Goal: Transaction & Acquisition: Purchase product/service

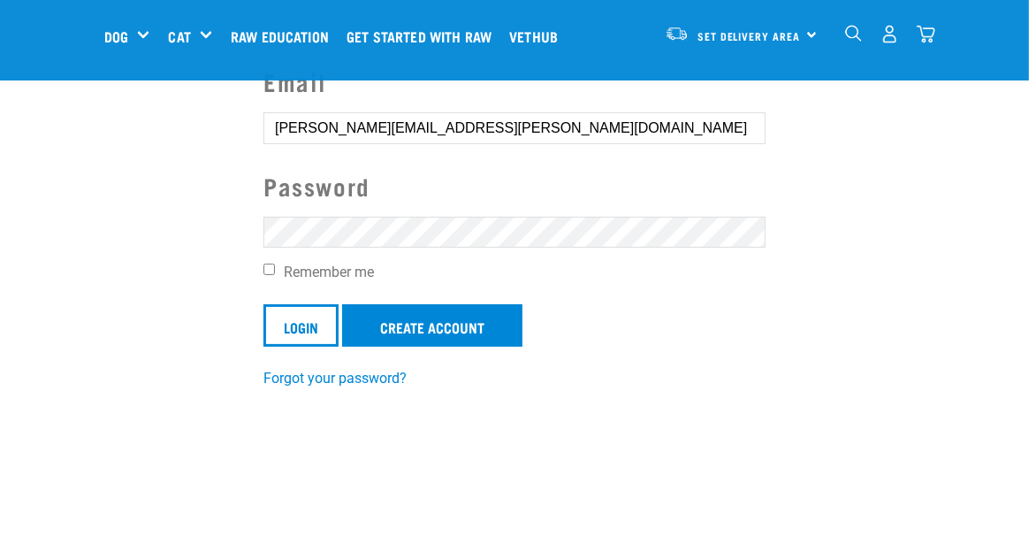
scroll to position [177, 0]
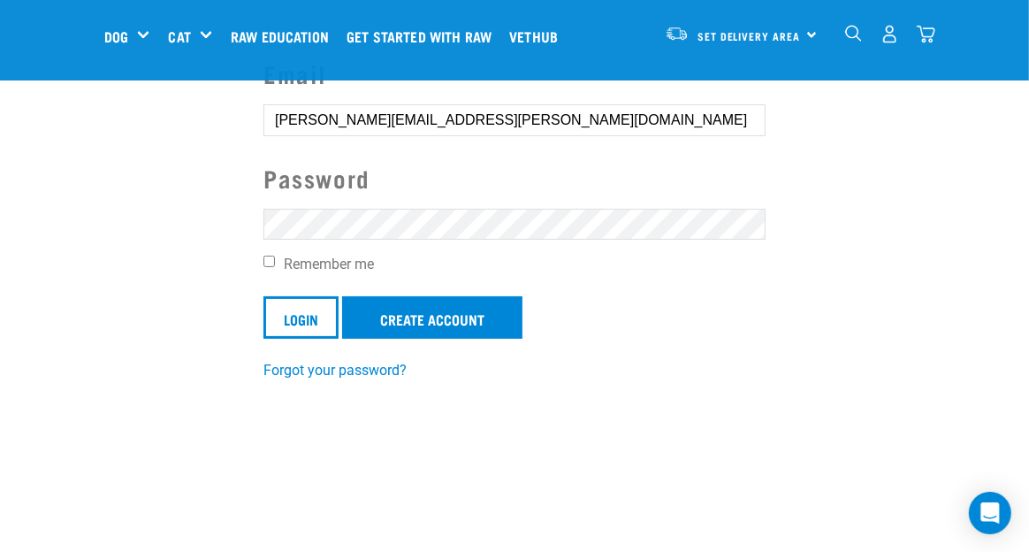
click at [264, 259] on input "Remember me" at bounding box center [269, 261] width 11 height 11
checkbox input "true"
click at [311, 316] on input "Login" at bounding box center [301, 317] width 75 height 42
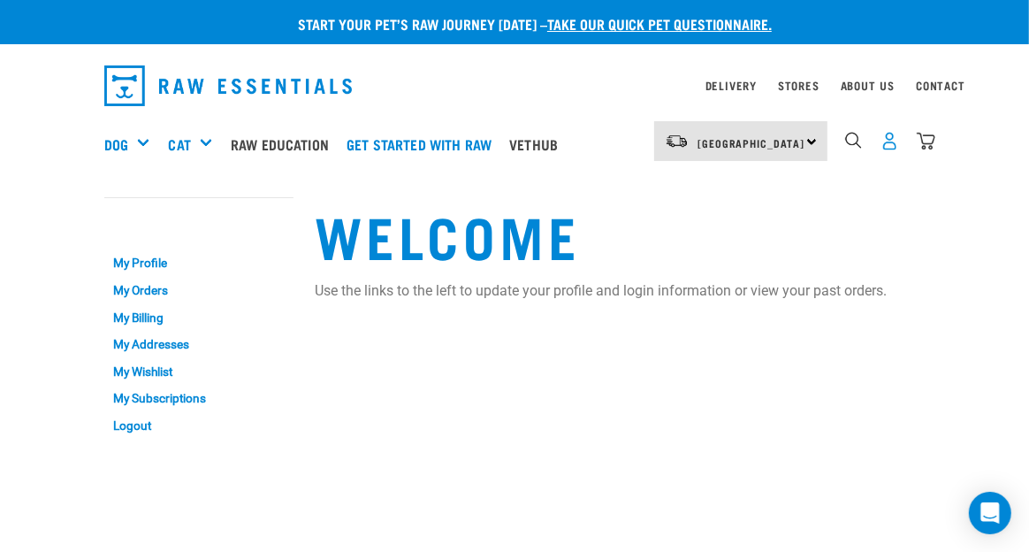
click at [890, 145] on img "dropdown navigation" at bounding box center [890, 141] width 19 height 19
click at [889, 142] on img "dropdown navigation" at bounding box center [890, 141] width 19 height 19
click at [148, 289] on link "My Orders" at bounding box center [198, 290] width 189 height 27
click at [147, 287] on link "My Orders" at bounding box center [198, 290] width 189 height 27
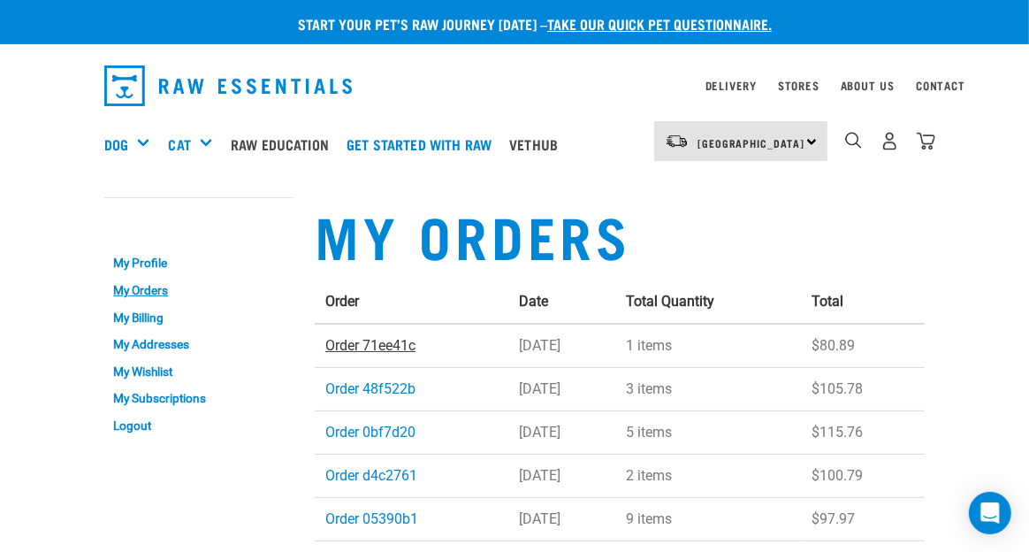
click at [406, 346] on link "Order 71ee41c" at bounding box center [370, 345] width 90 height 17
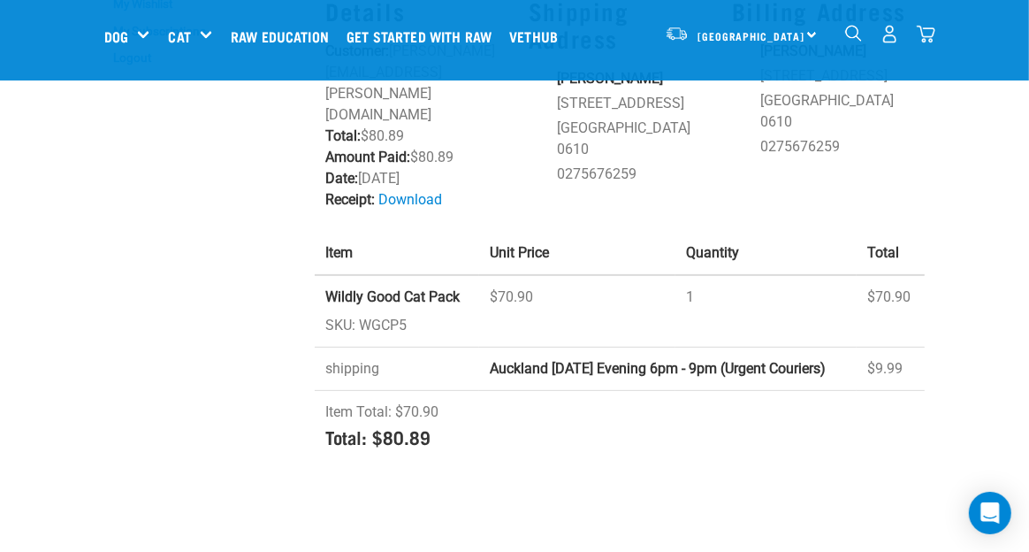
scroll to position [265, 0]
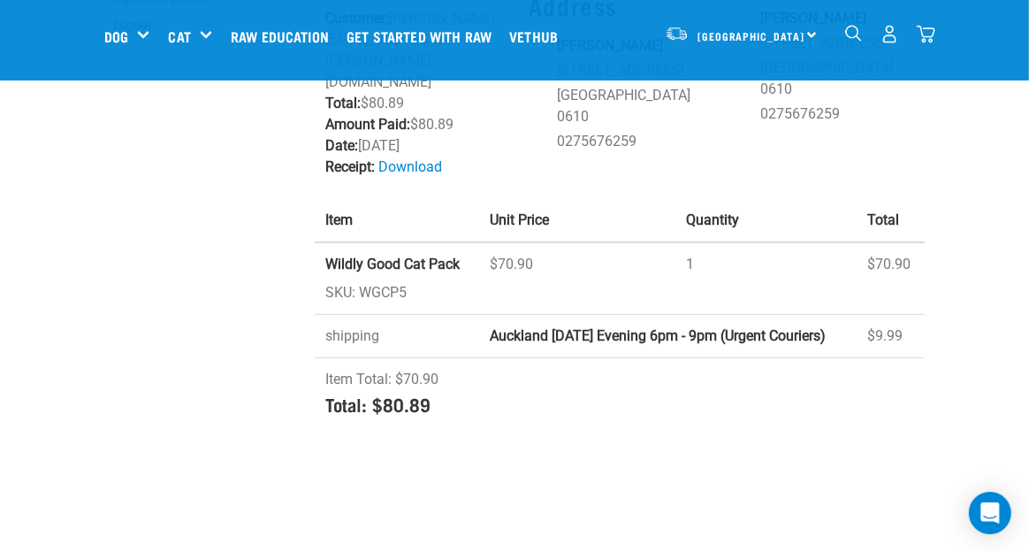
click at [374, 256] on strong "Wildly Good Cat Pack" at bounding box center [392, 264] width 134 height 17
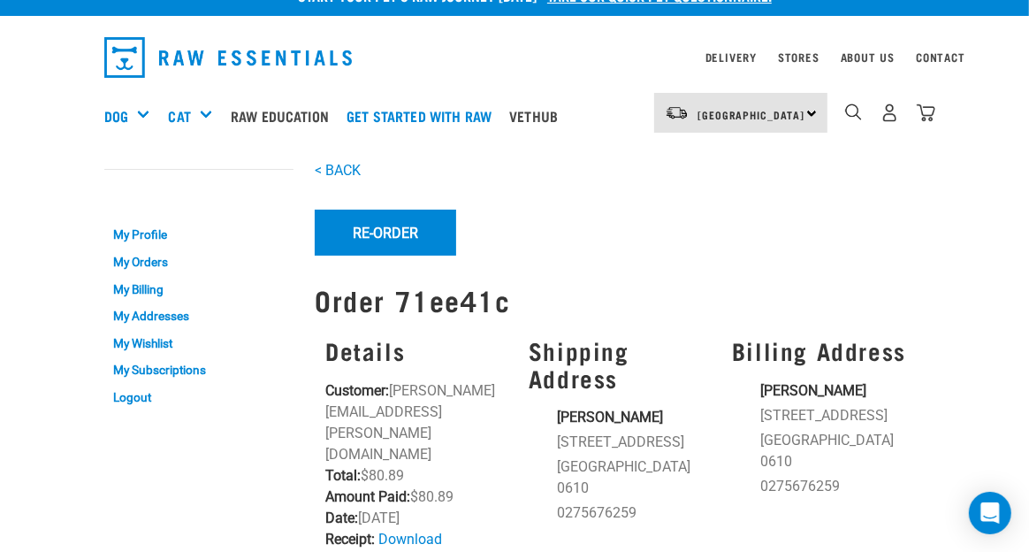
scroll to position [0, 0]
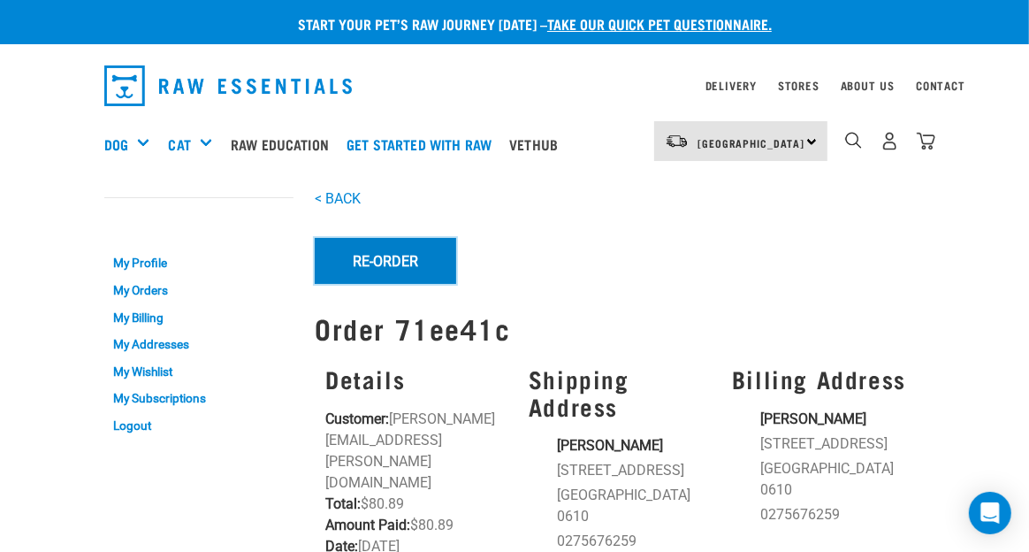
click at [343, 252] on button "Re-Order" at bounding box center [386, 261] width 142 height 46
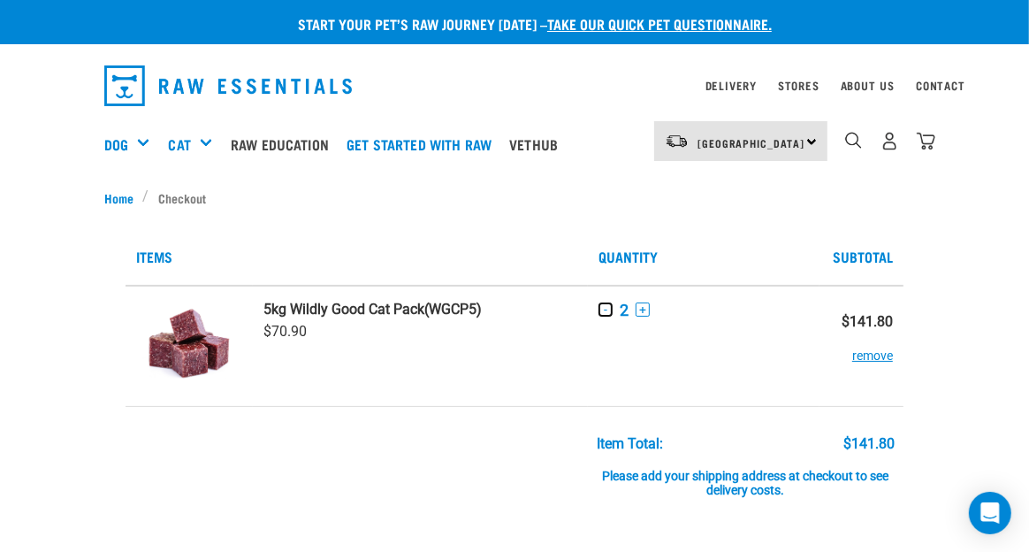
click at [607, 311] on button "-" at bounding box center [606, 309] width 14 height 14
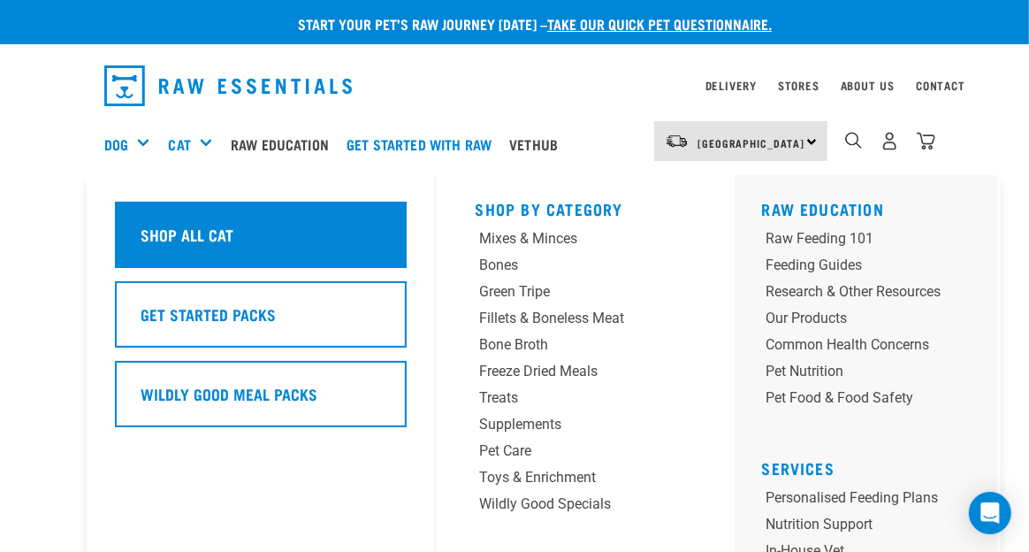
click at [199, 242] on h5 "Shop All Cat" at bounding box center [187, 234] width 93 height 23
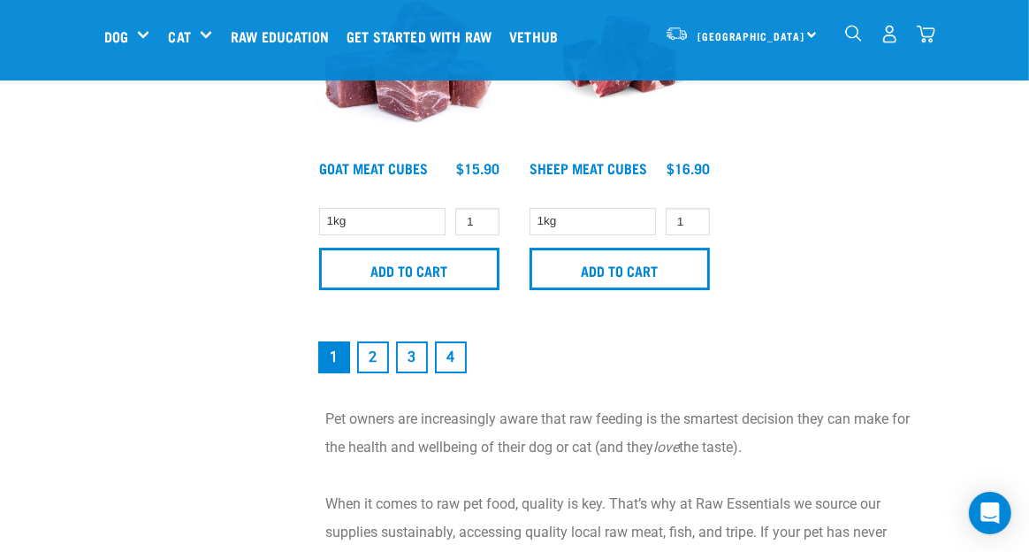
scroll to position [3803, 0]
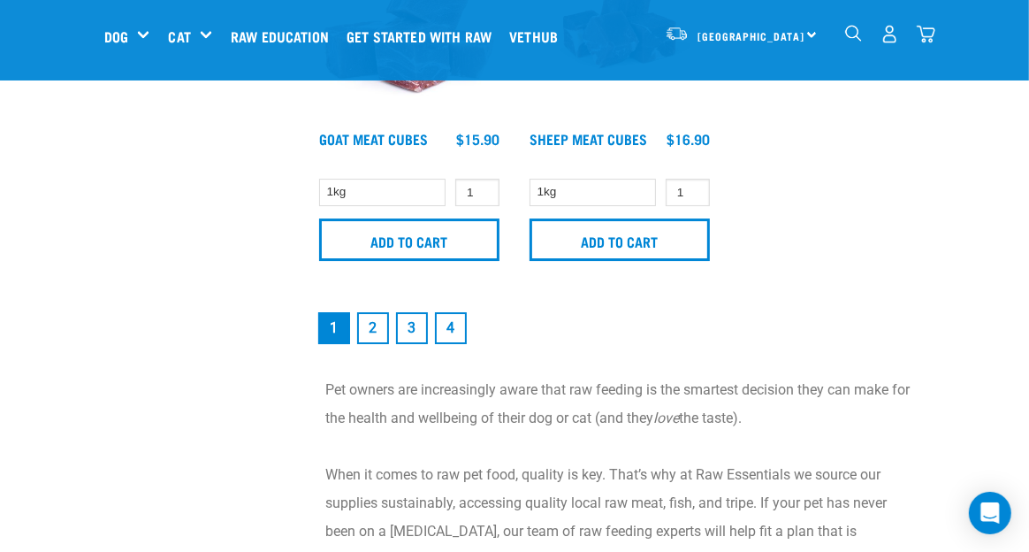
click at [381, 329] on link "2" at bounding box center [373, 328] width 32 height 32
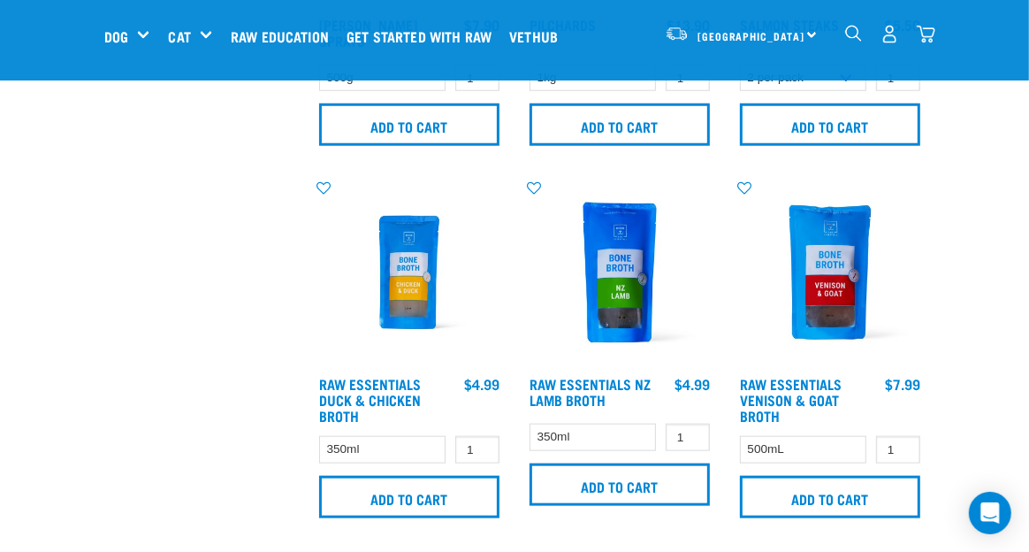
scroll to position [1061, 0]
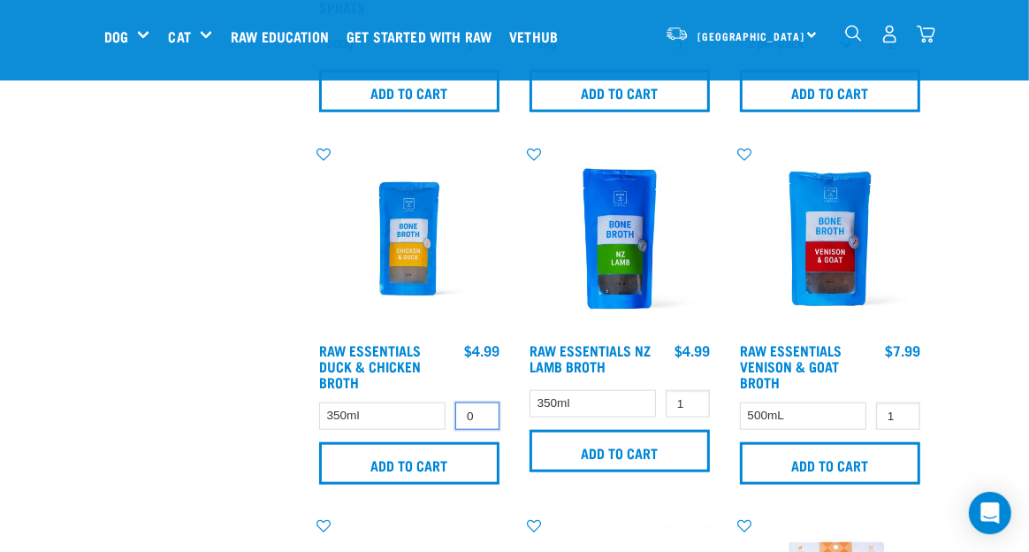
click at [480, 417] on input "0" at bounding box center [477, 415] width 44 height 27
click at [484, 412] on input "1" at bounding box center [477, 415] width 44 height 27
type input "2"
click at [484, 412] on input "2" at bounding box center [477, 415] width 44 height 27
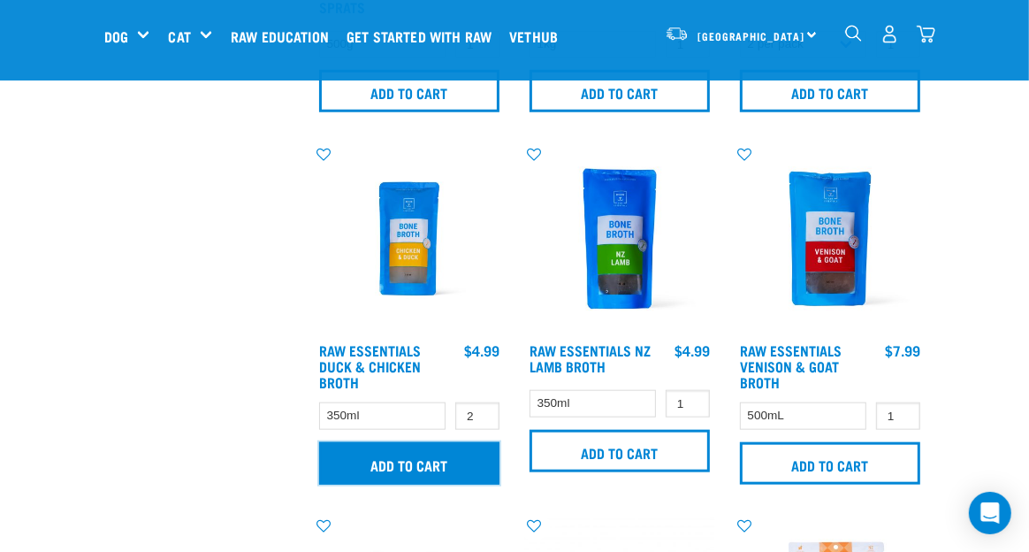
click at [402, 460] on input "Add to cart" at bounding box center [409, 463] width 180 height 42
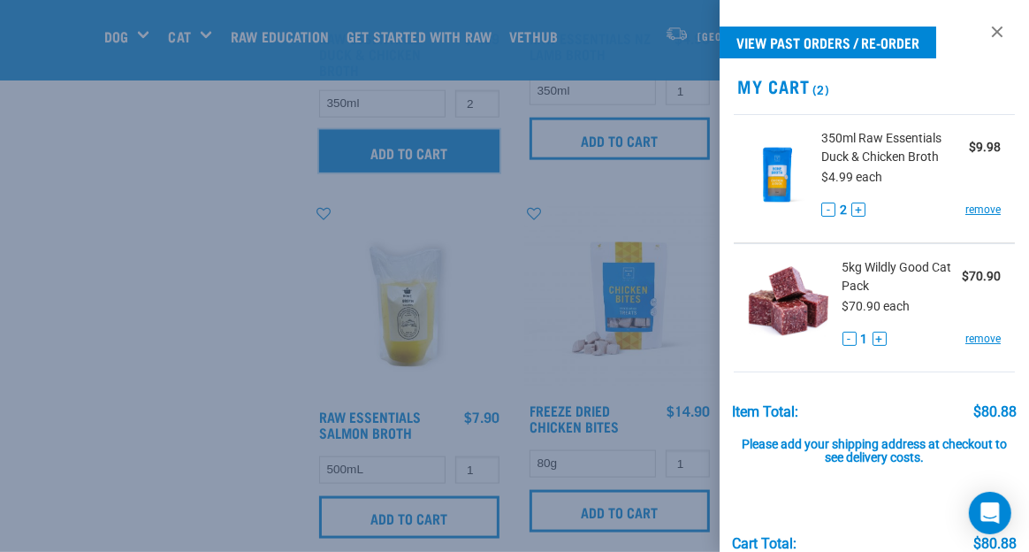
scroll to position [1415, 0]
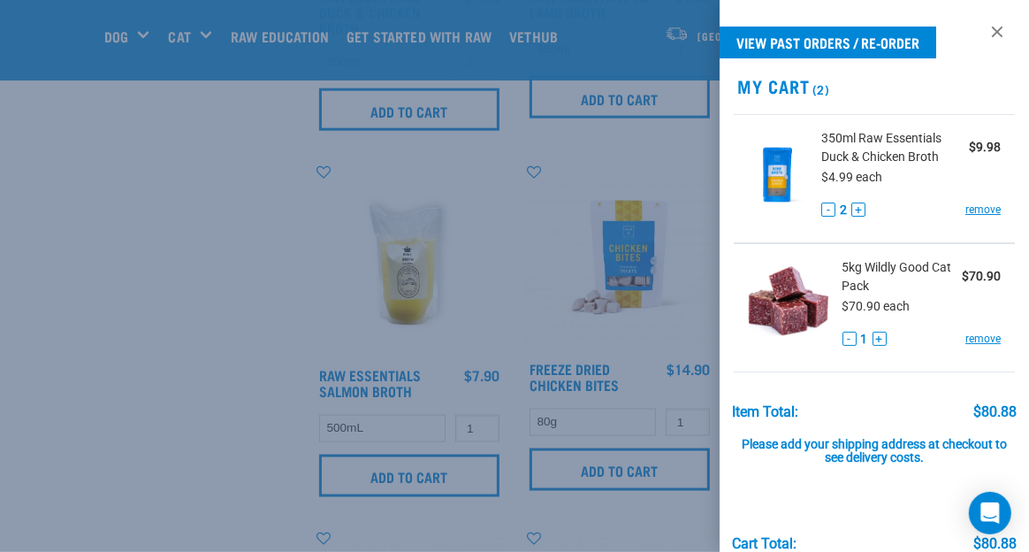
click at [525, 261] on div at bounding box center [514, 276] width 1029 height 552
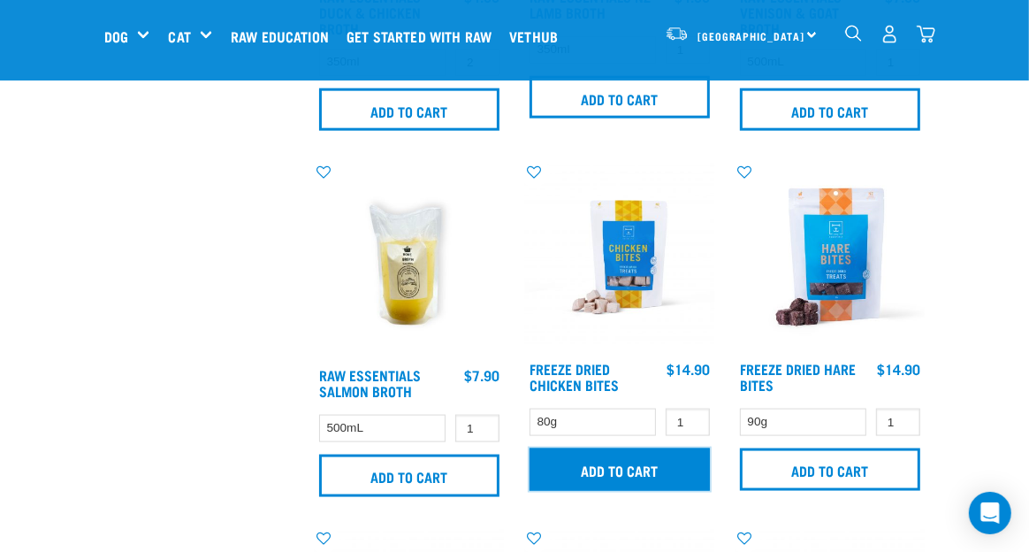
click at [613, 470] on input "Add to cart" at bounding box center [620, 469] width 180 height 42
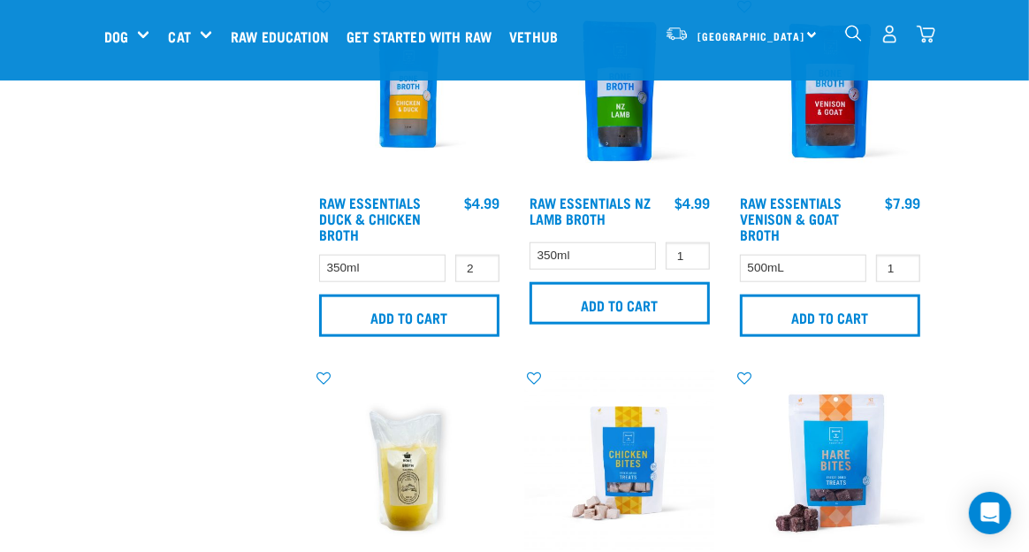
scroll to position [1061, 0]
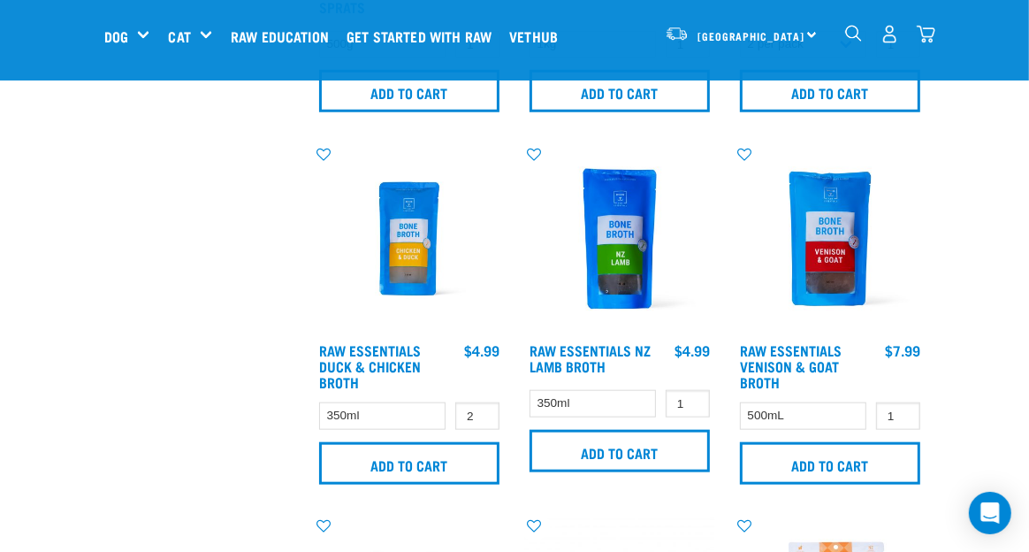
click at [936, 27] on div "North Island North Island South Island Dog Shop All Dog Get Started Packs 4" at bounding box center [514, 36] width 849 height 71
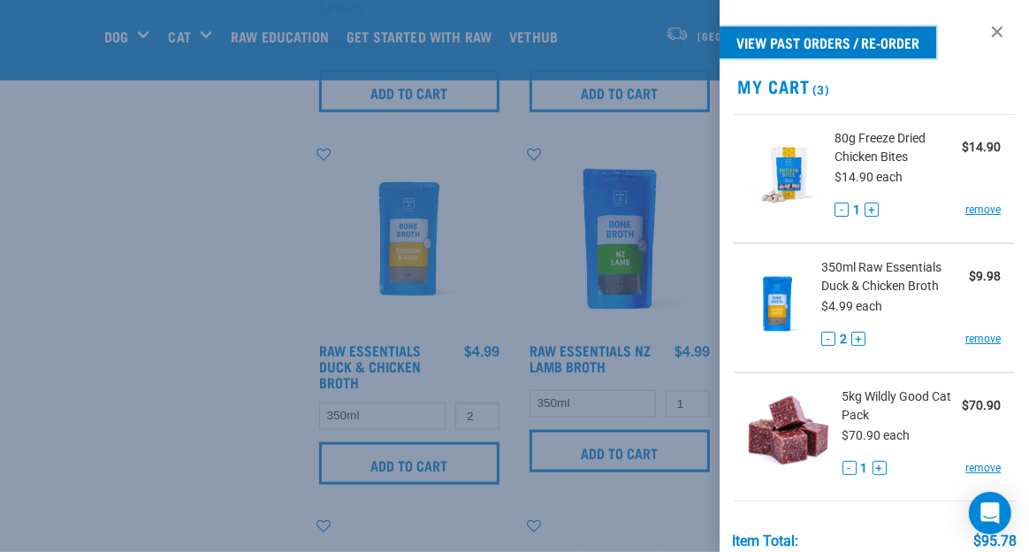
click at [845, 39] on link "View past orders / re-order" at bounding box center [828, 43] width 217 height 32
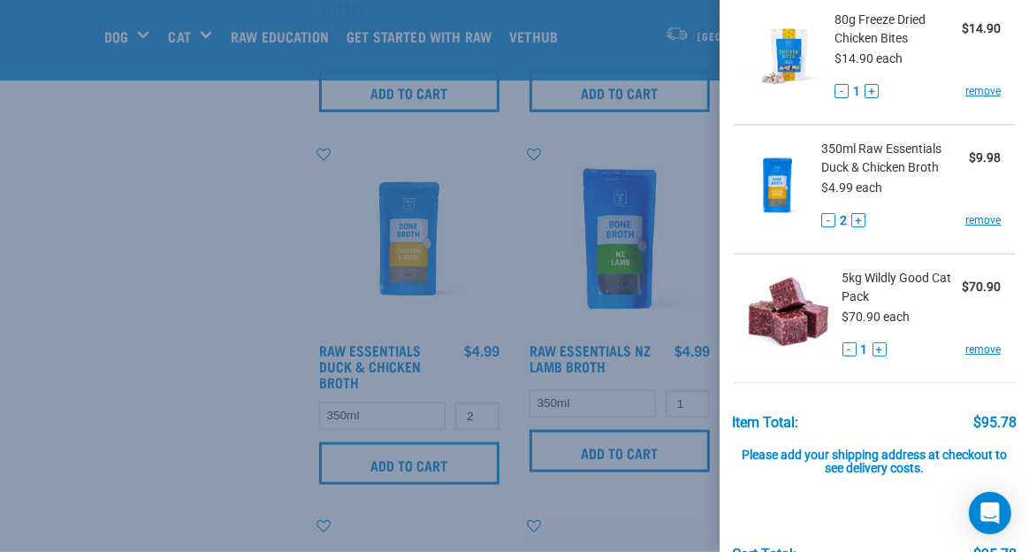
scroll to position [215, 0]
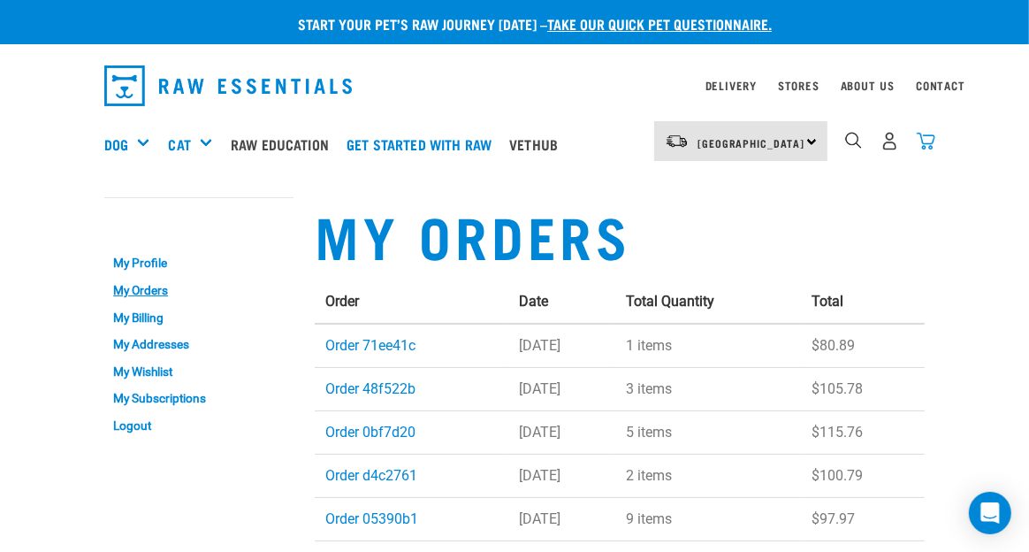
click at [926, 142] on img "dropdown navigation" at bounding box center [926, 141] width 19 height 19
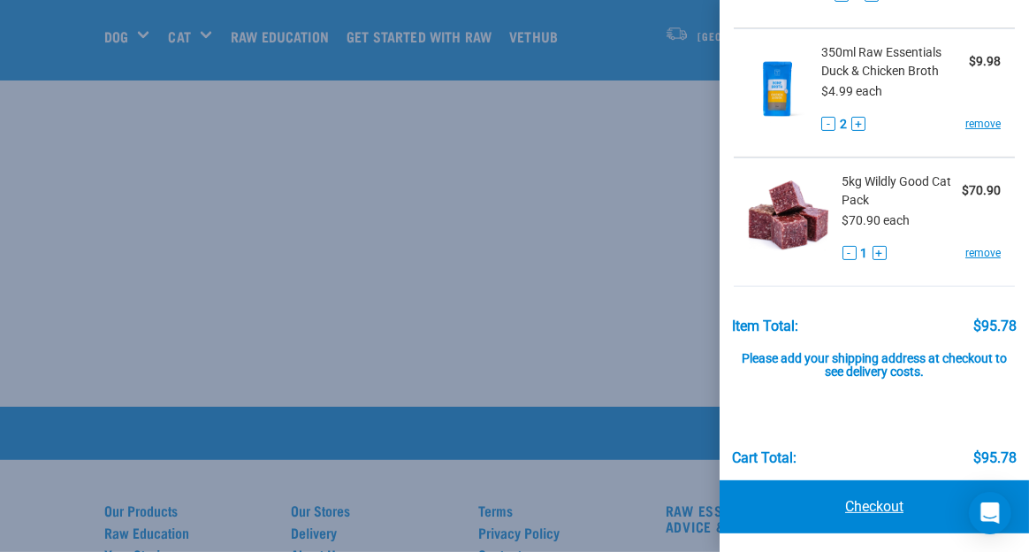
scroll to position [619, 0]
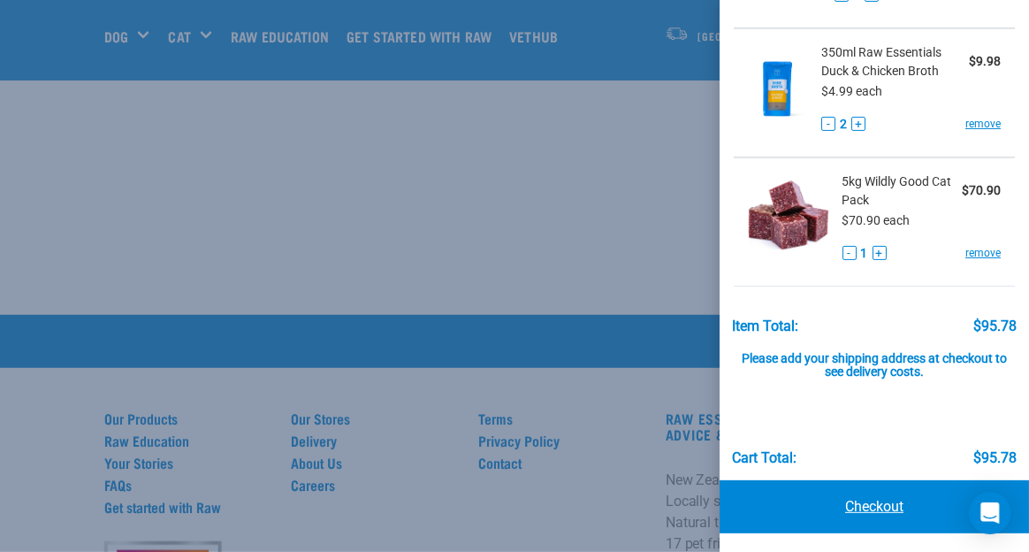
click at [863, 502] on link "Checkout" at bounding box center [875, 506] width 310 height 53
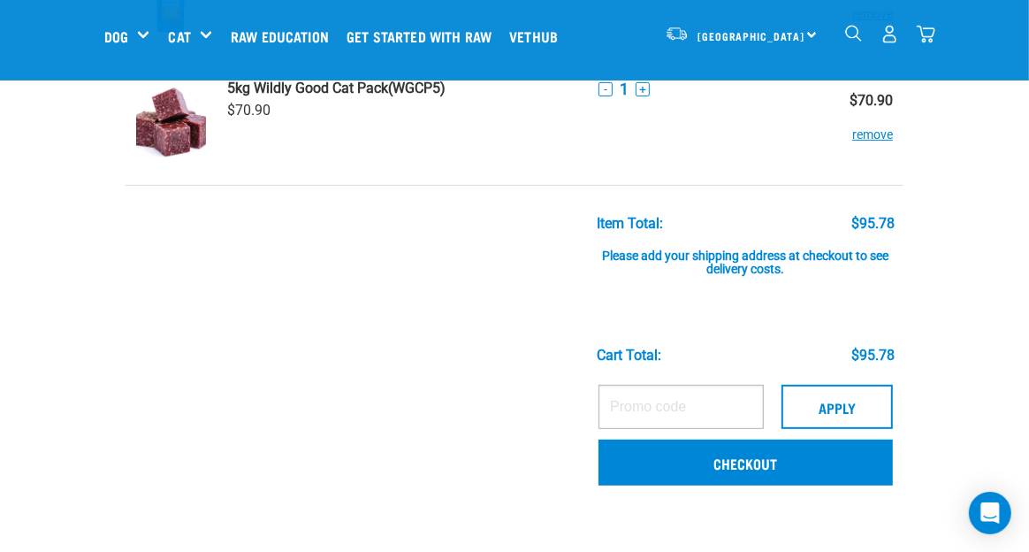
scroll to position [354, 0]
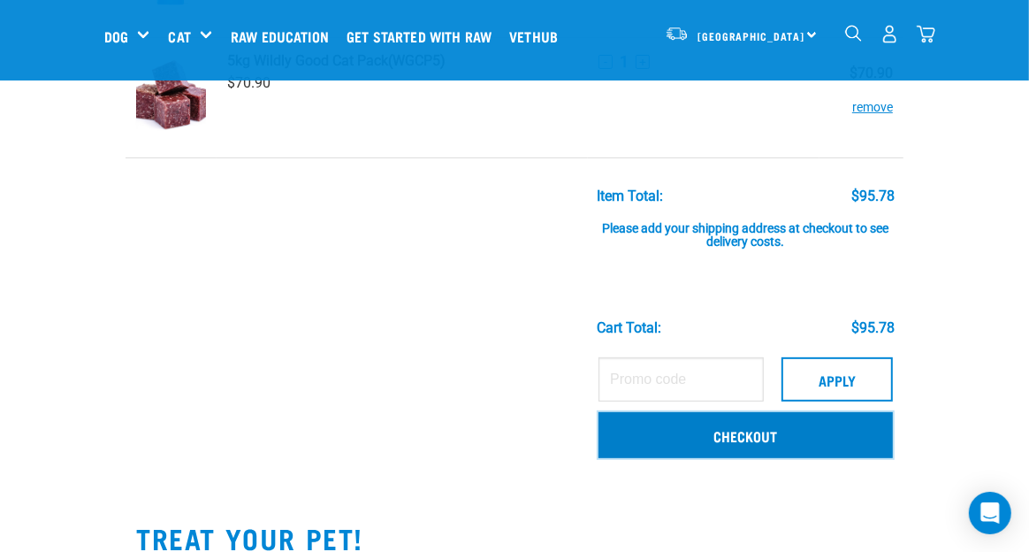
click at [741, 425] on link "Checkout" at bounding box center [746, 435] width 295 height 46
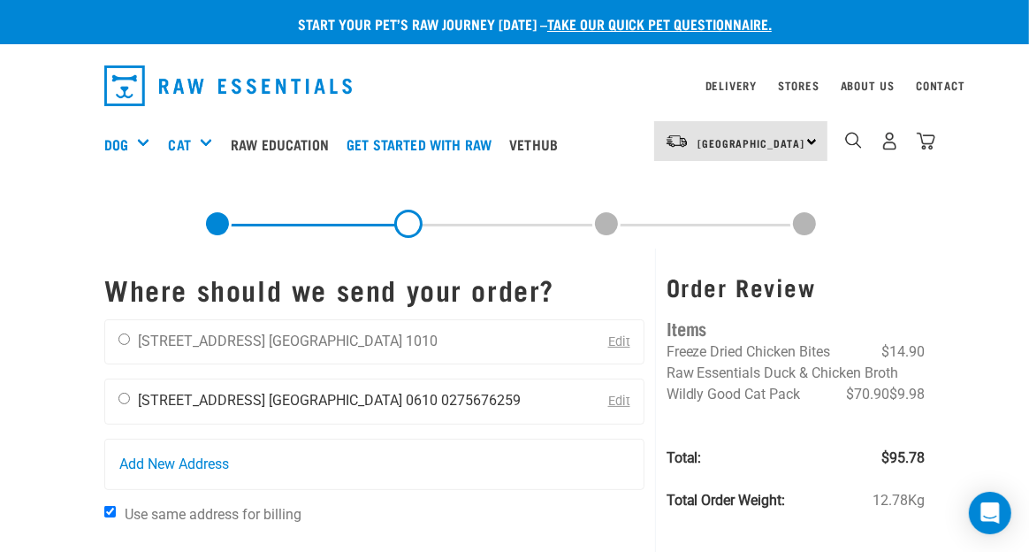
click at [124, 398] on input "radio" at bounding box center [124, 398] width 11 height 11
radio input "true"
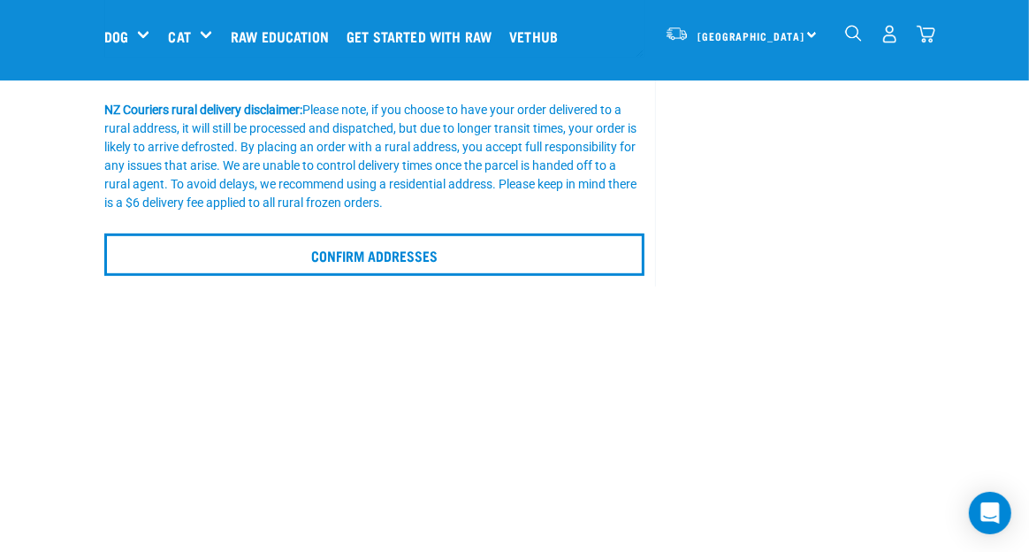
scroll to position [531, 0]
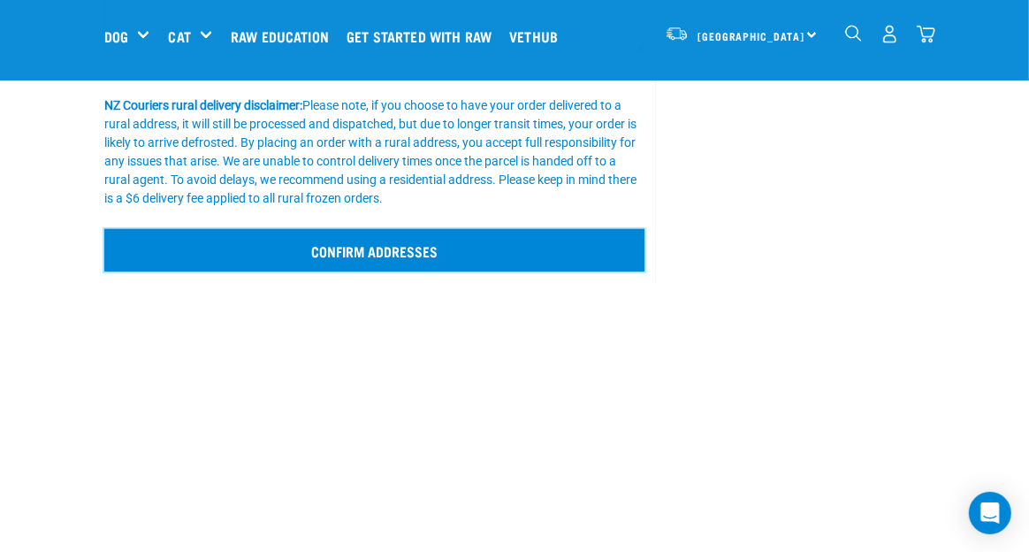
click at [345, 251] on input "Confirm addresses" at bounding box center [374, 250] width 540 height 42
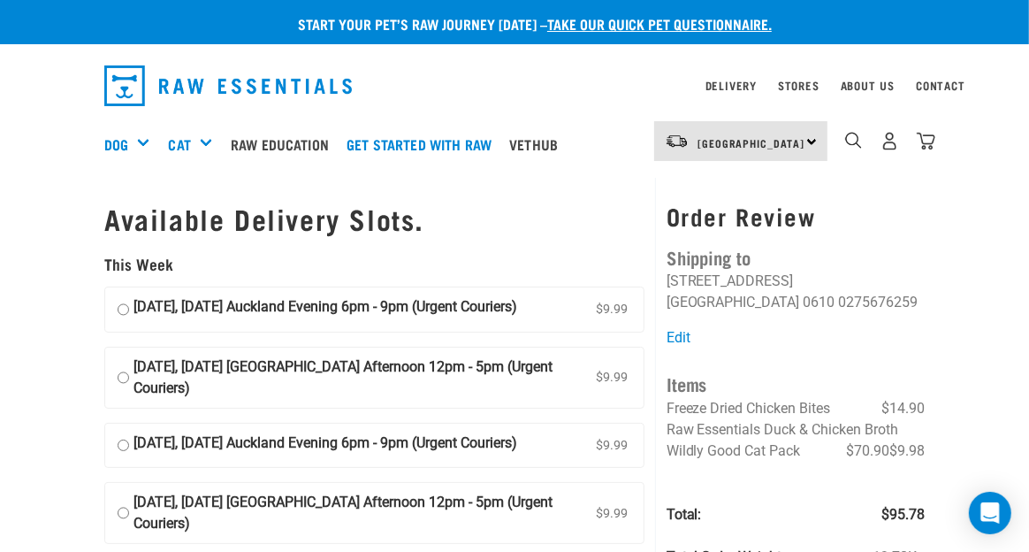
click at [123, 309] on input "02 September, Tuesday Auckland Evening 6pm - 9pm (Urgent Couriers) $9.99" at bounding box center [123, 309] width 11 height 27
radio input "true"
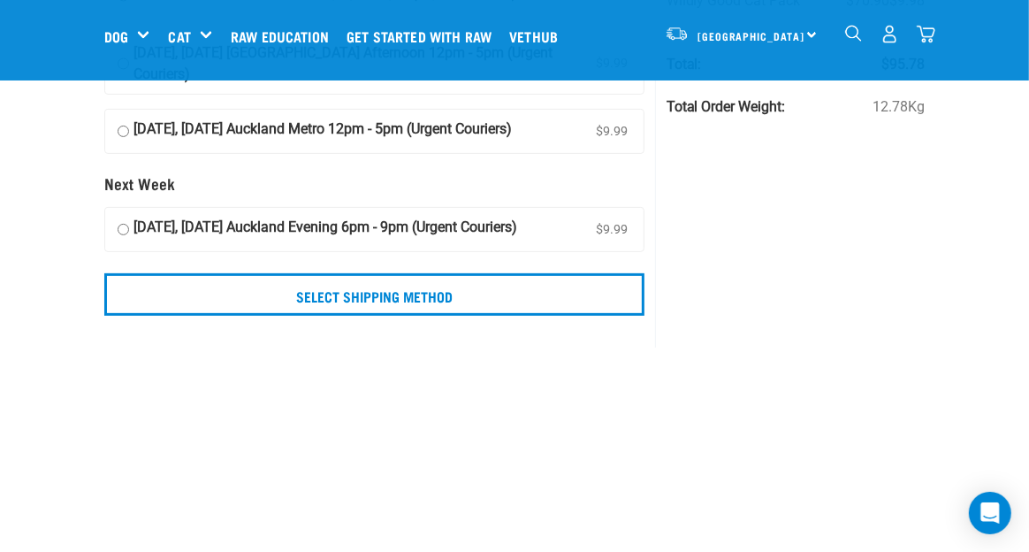
scroll to position [354, 0]
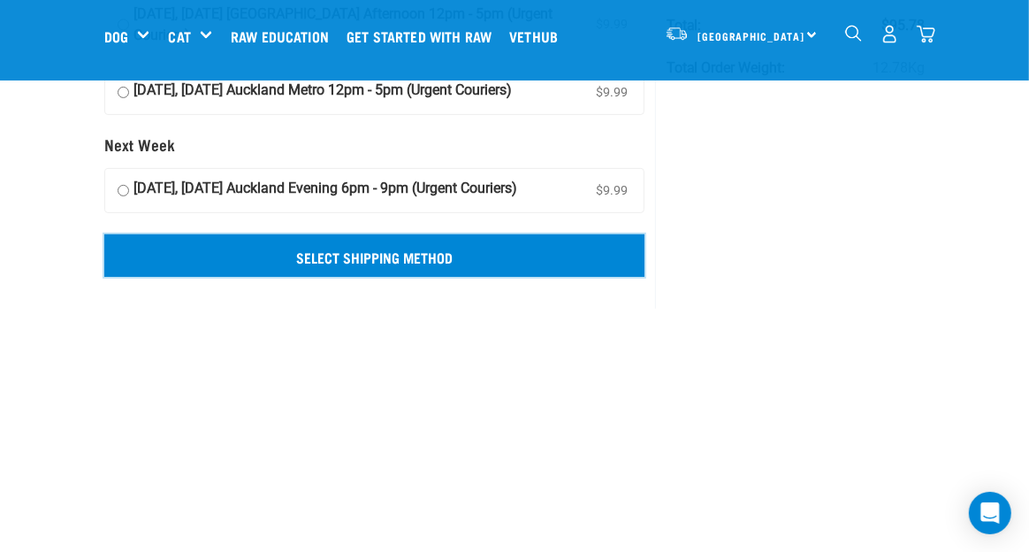
click at [331, 253] on input "Select Shipping Method" at bounding box center [374, 255] width 540 height 42
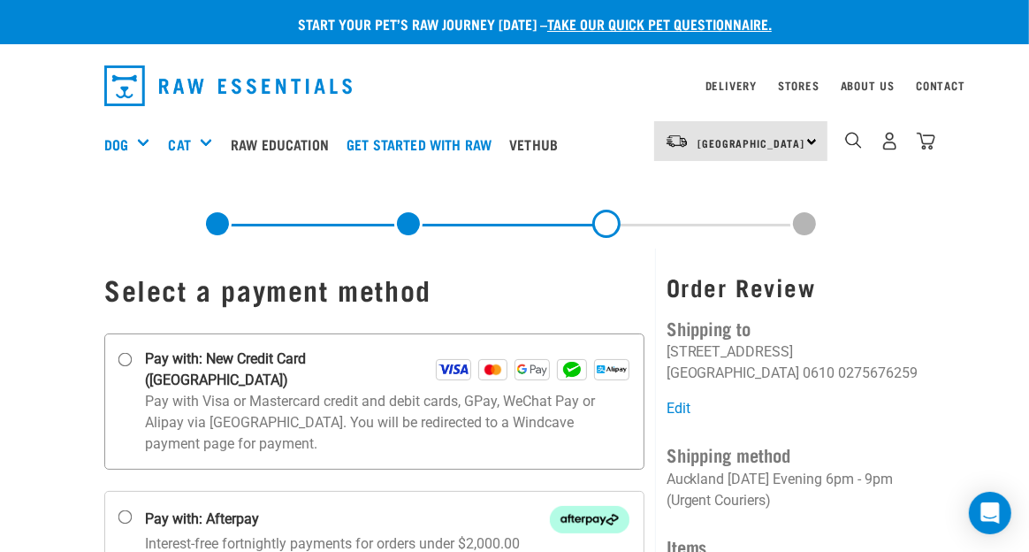
click at [122, 355] on input "Pay with: New Credit Card ([GEOGRAPHIC_DATA])" at bounding box center [126, 360] width 14 height 14
radio input "true"
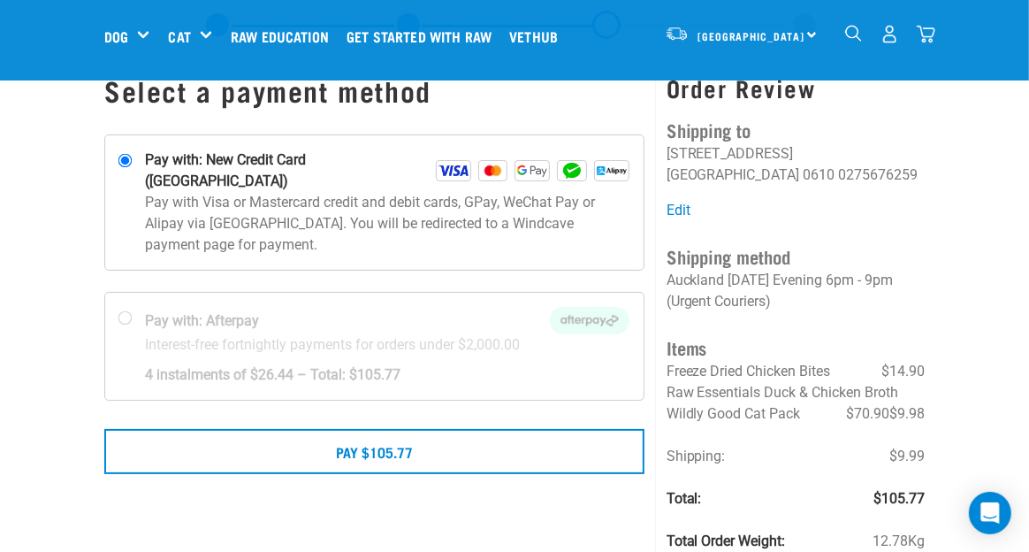
scroll to position [88, 0]
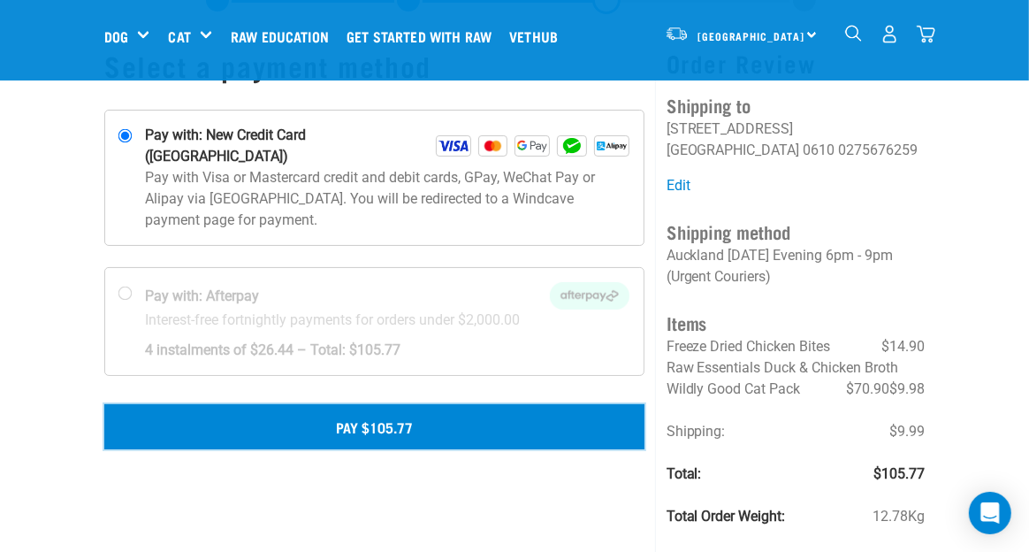
click at [378, 404] on button "Pay $105.77" at bounding box center [374, 426] width 540 height 44
